Goal: Find specific page/section: Find specific page/section

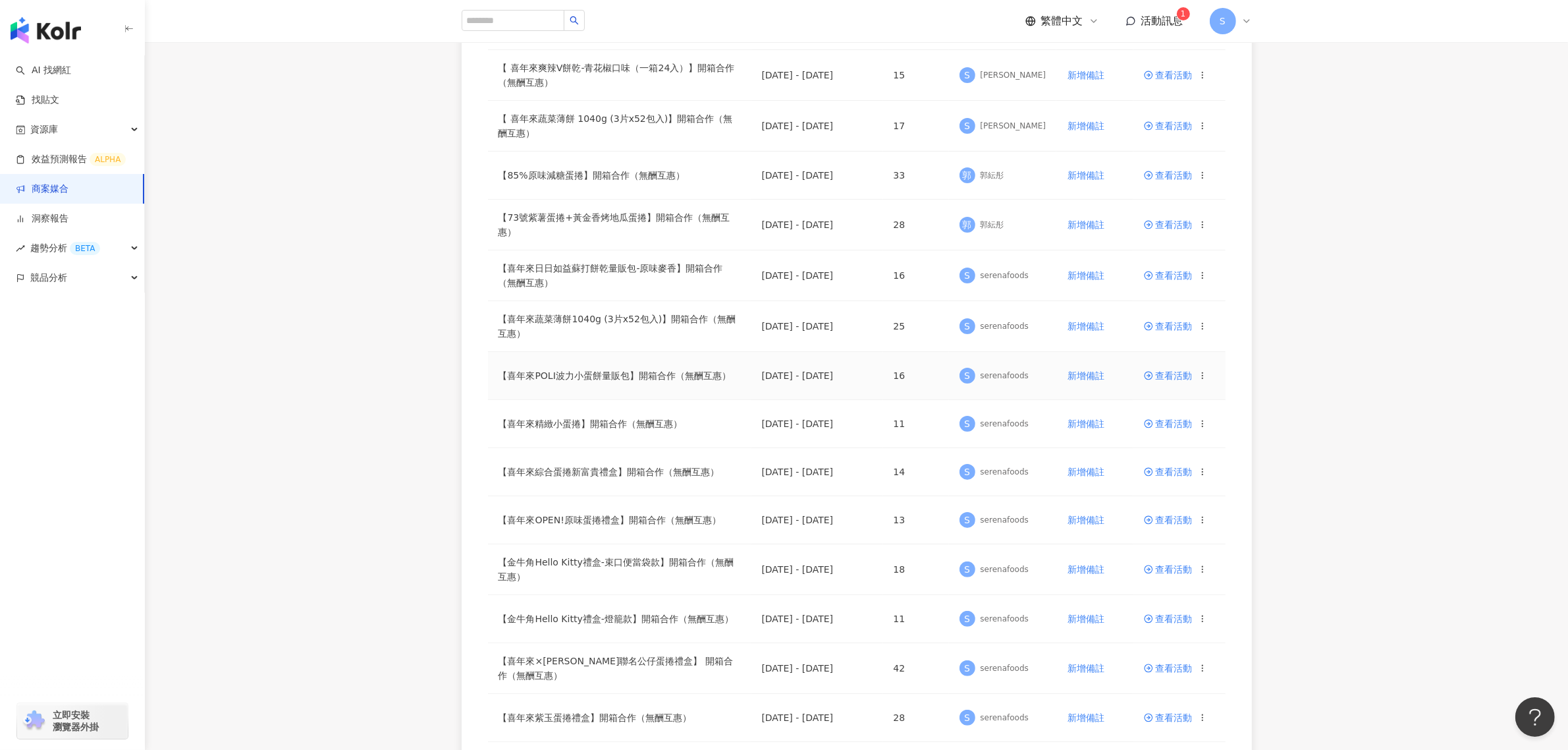
scroll to position [40, 0]
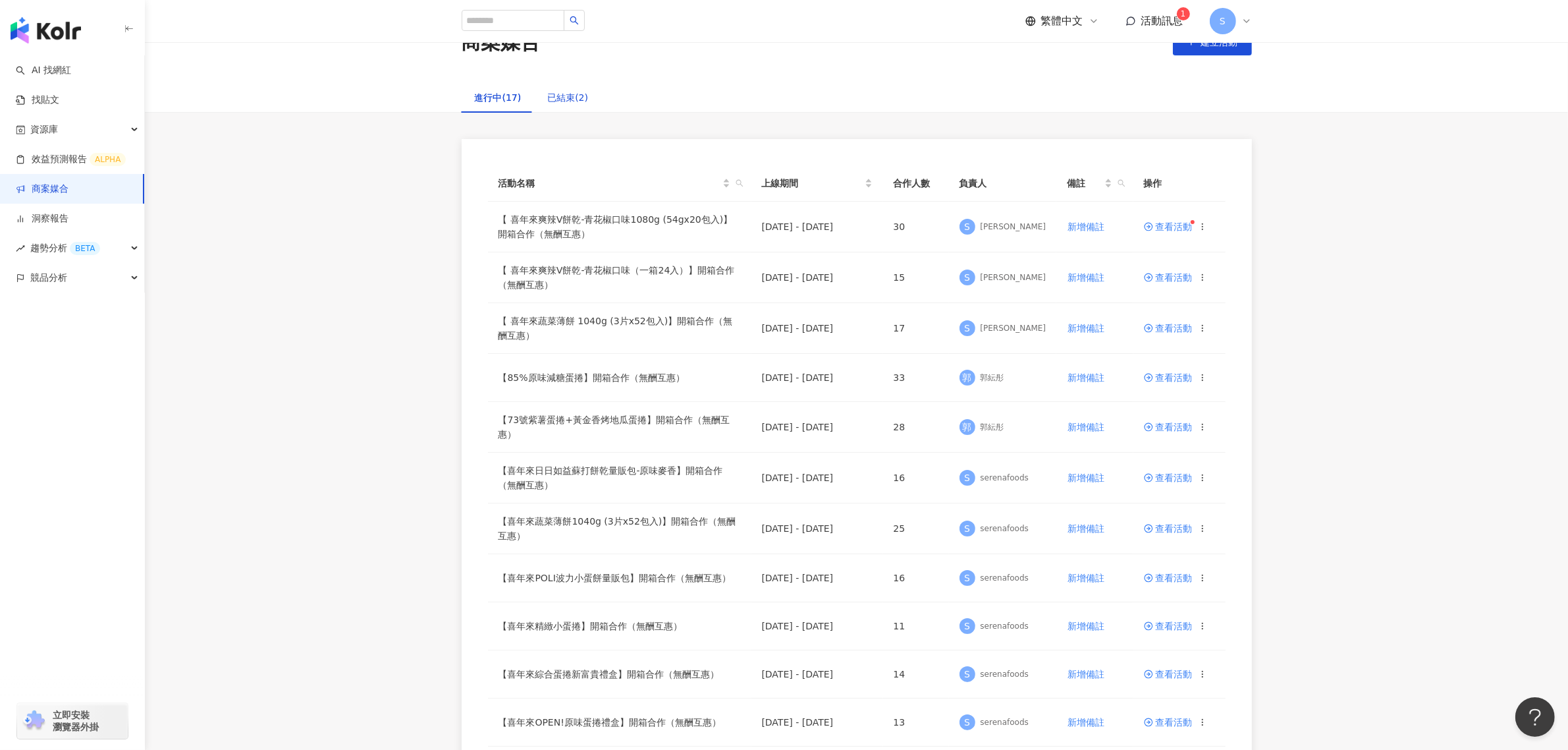
click at [554, 92] on div "已結束(2)" at bounding box center [567, 97] width 41 height 15
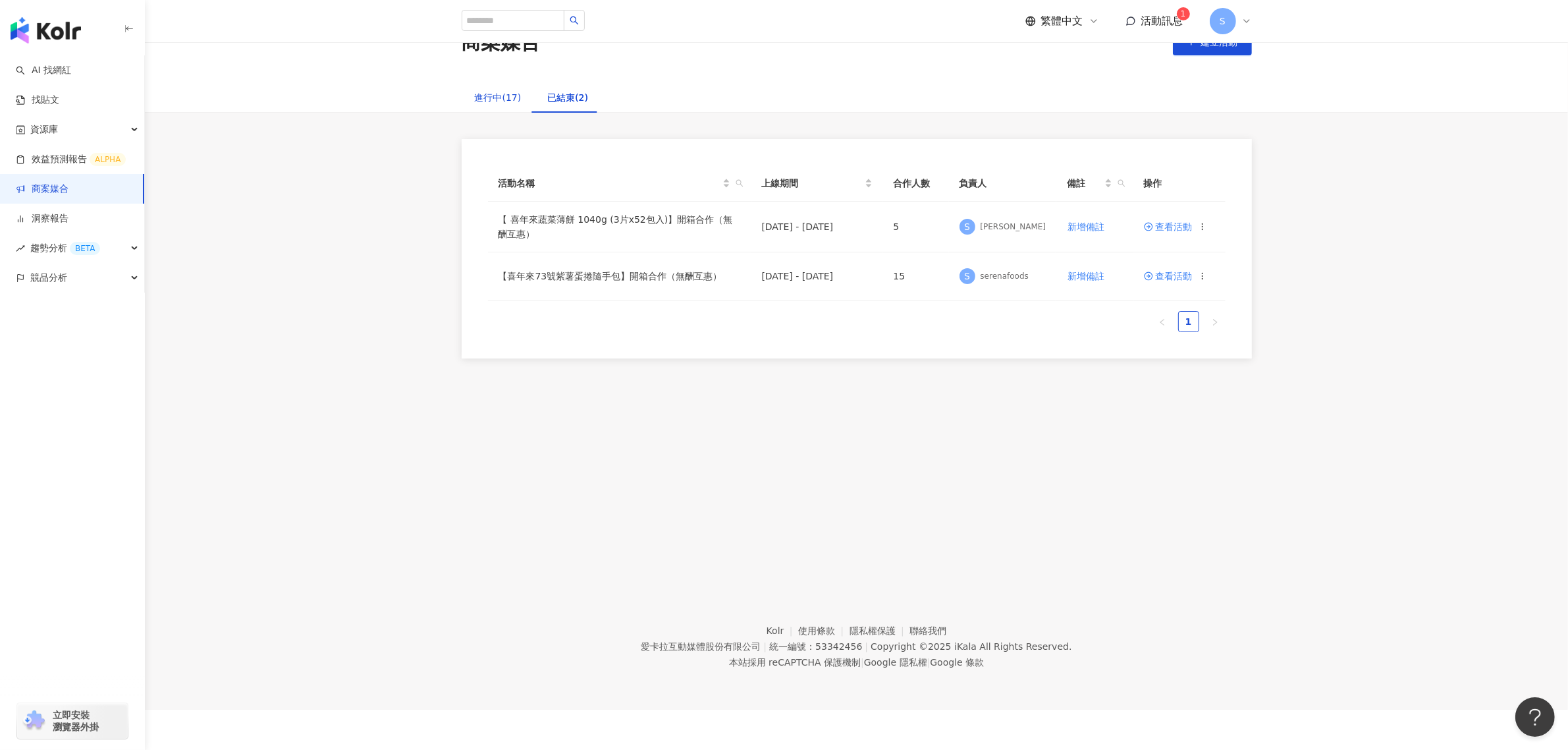
click at [511, 95] on div "進行中(17)" at bounding box center [497, 97] width 46 height 15
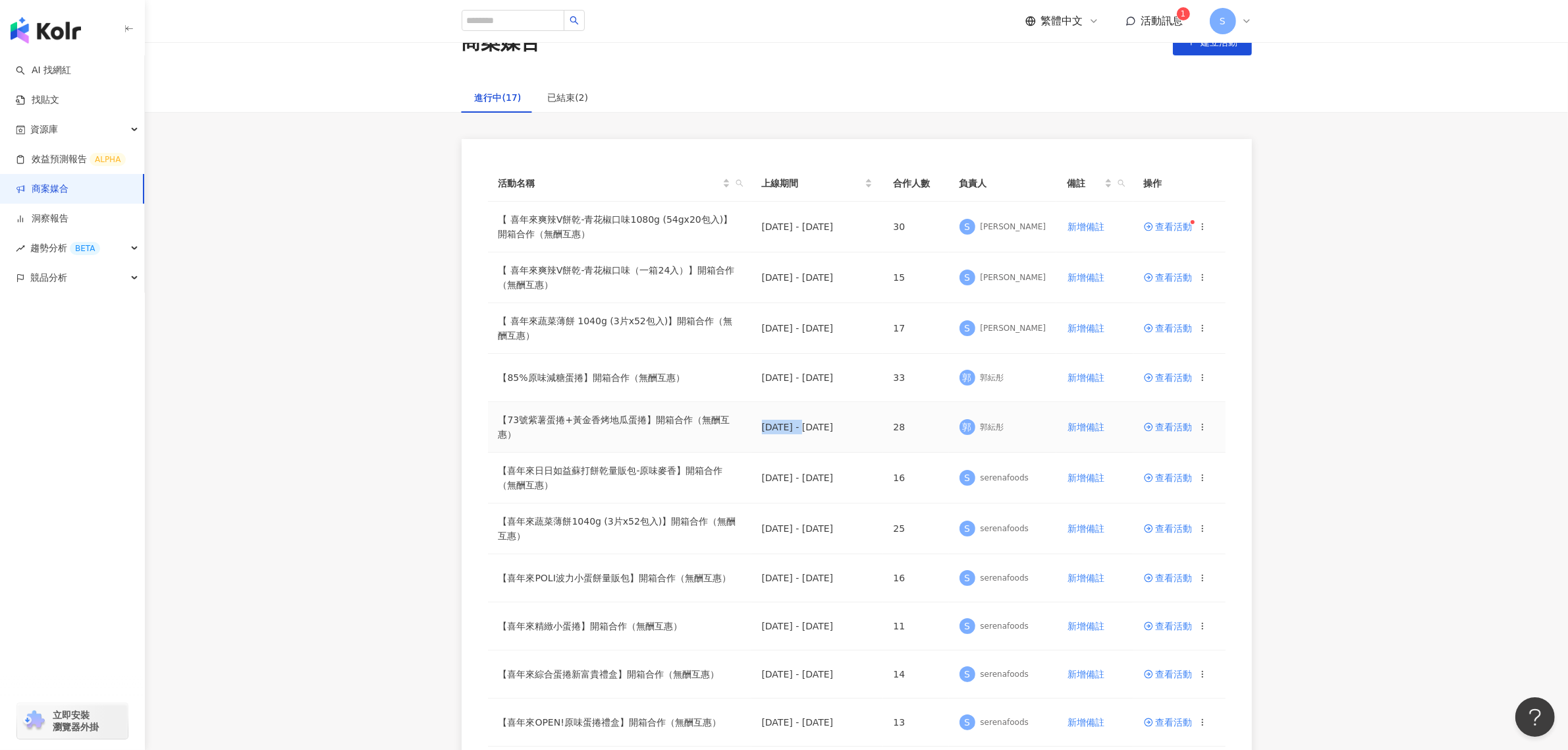
drag, startPoint x: 751, startPoint y: 426, endPoint x: 804, endPoint y: 426, distance: 53.0
click at [804, 426] on tr "【73號紫薯蛋捲+黃金香烤地瓜蛋捲】開箱合作（無酬互惠） 2025/5/14 - 2025/9/30 28 郭 郭紜彤 新增備註 查看活動" at bounding box center [856, 427] width 737 height 51
click at [804, 426] on td "[DATE] - [DATE]" at bounding box center [817, 427] width 132 height 51
click at [1387, 419] on div "活動名稱 上線期間 合作人數 負責人 備註 操作 【 喜年來爽辣V餅乾-青花椒口味1080g (54gx20包入)】開箱合作（無酬互惠） 2025/5/14 …" at bounding box center [856, 620] width 1423 height 962
click at [1150, 25] on span "活動訊息" at bounding box center [1163, 21] width 42 height 13
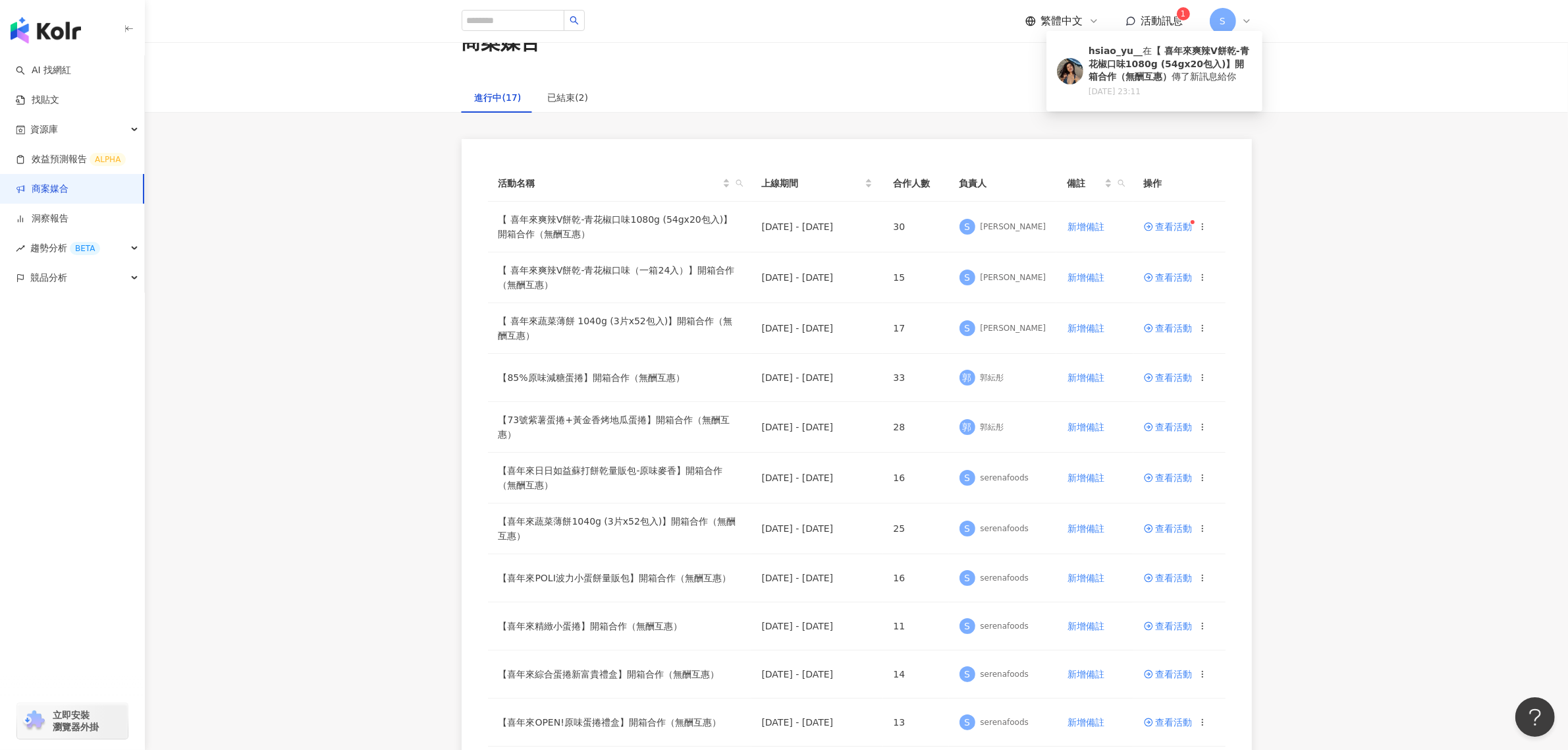
click at [1365, 146] on div "活動名稱 上線期間 合作人數 負責人 備註 操作 【 喜年來爽辣V餅乾-青花椒口味1080g (54gx20包入)】開箱合作（無酬互惠） 2025/5/14 …" at bounding box center [856, 620] width 1423 height 962
click at [68, 183] on link "商案媒合" at bounding box center [42, 189] width 53 height 13
